Goal: Check status: Check status

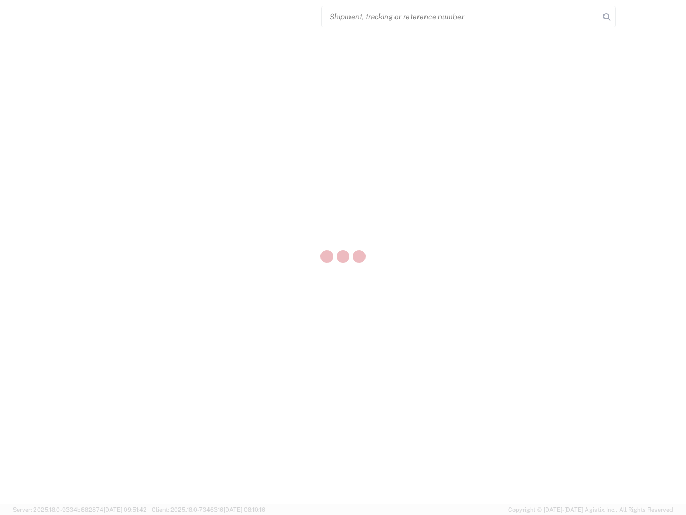
select select "US"
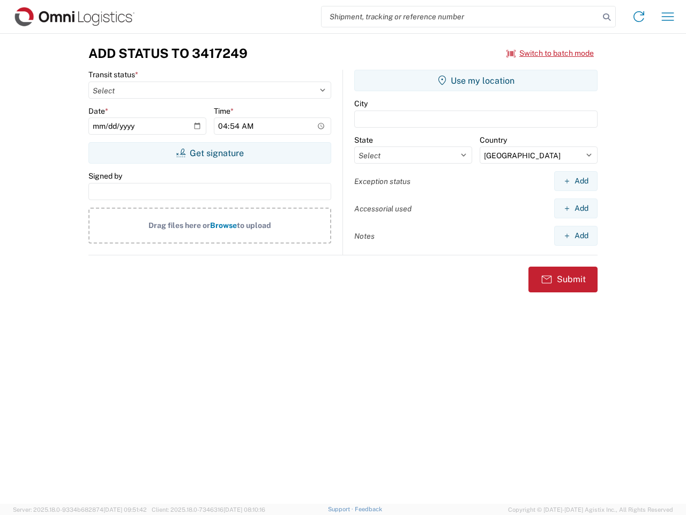
click at [461, 17] on input "search" at bounding box center [461, 16] width 278 height 20
click at [607, 17] on icon at bounding box center [606, 17] width 15 height 15
click at [639, 17] on icon at bounding box center [639, 16] width 17 height 17
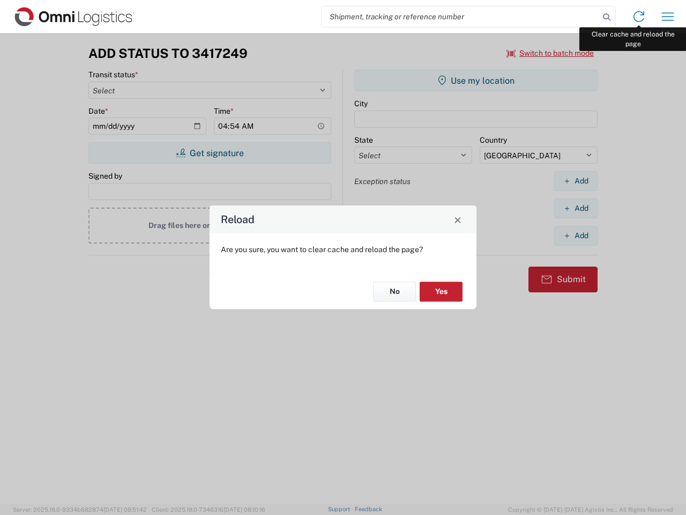
click at [668, 17] on div "Reload Are you sure, you want to clear cache and reload the page? No Yes" at bounding box center [343, 257] width 686 height 515
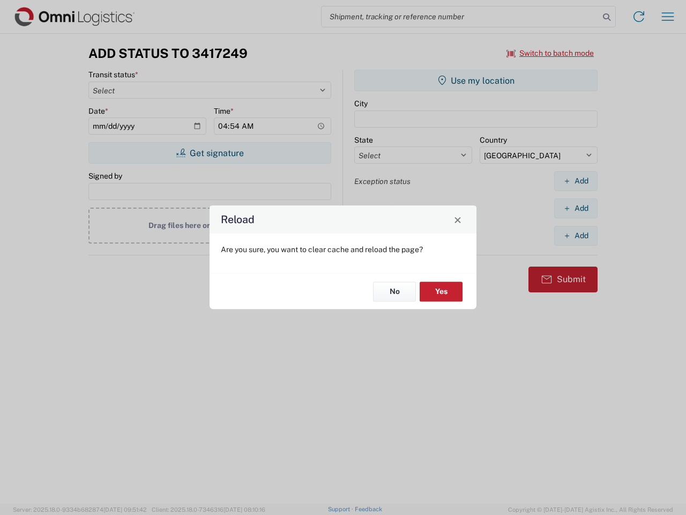
click at [551, 53] on div "Reload Are you sure, you want to clear cache and reload the page? No Yes" at bounding box center [343, 257] width 686 height 515
click at [210, 153] on div "Reload Are you sure, you want to clear cache and reload the page? No Yes" at bounding box center [343, 257] width 686 height 515
click at [476, 80] on div "Reload Are you sure, you want to clear cache and reload the page? No Yes" at bounding box center [343, 257] width 686 height 515
click at [576, 181] on div "Reload Are you sure, you want to clear cache and reload the page? No Yes" at bounding box center [343, 257] width 686 height 515
click at [576, 208] on div "Reload Are you sure, you want to clear cache and reload the page? No Yes" at bounding box center [343, 257] width 686 height 515
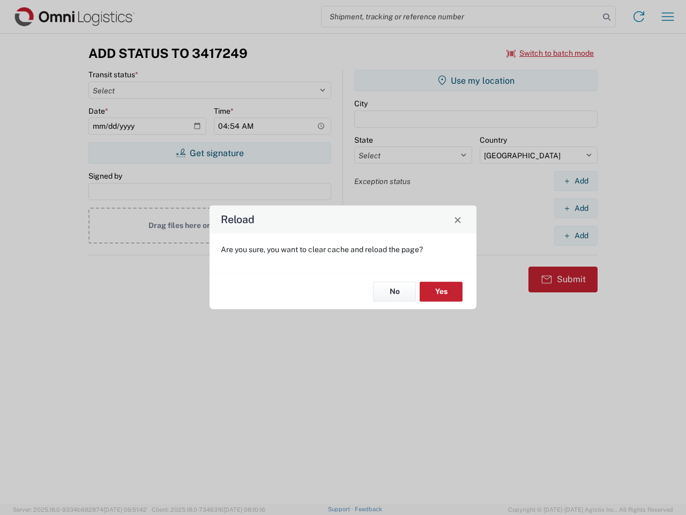
click at [576, 235] on div "Reload Are you sure, you want to clear cache and reload the page? No Yes" at bounding box center [343, 257] width 686 height 515
